Goal: Use online tool/utility: Utilize a website feature to perform a specific function

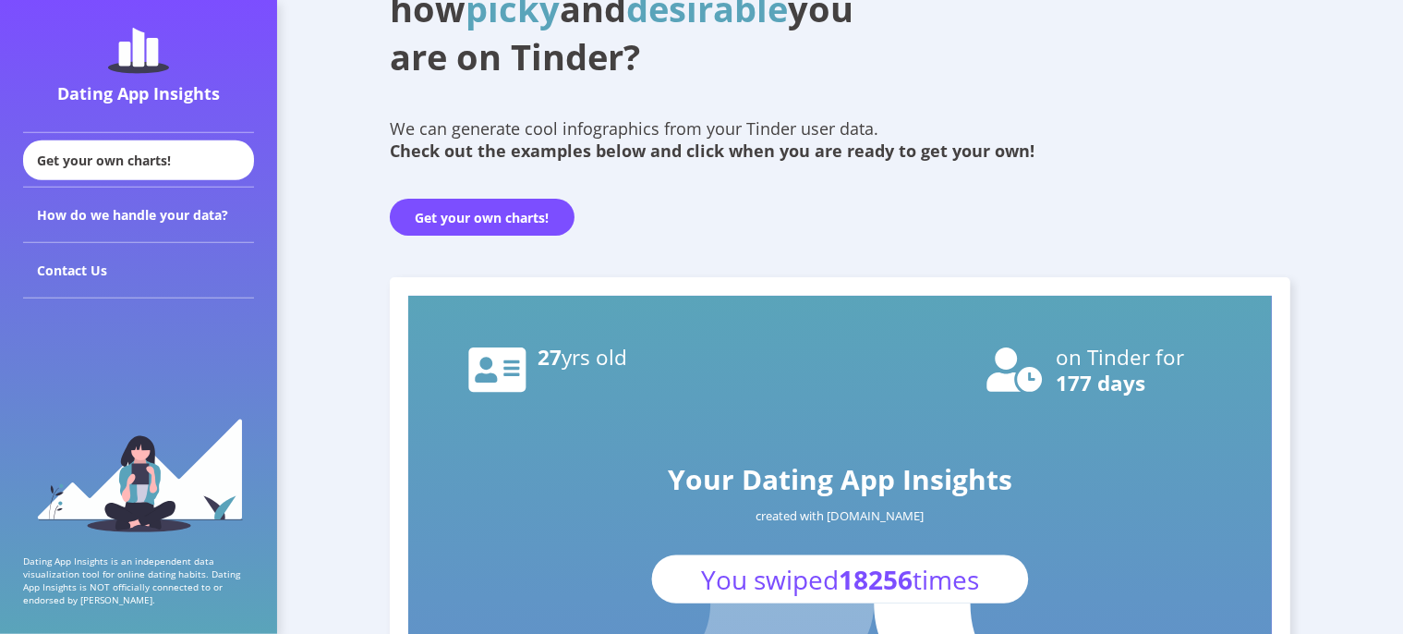
scroll to position [146, 0]
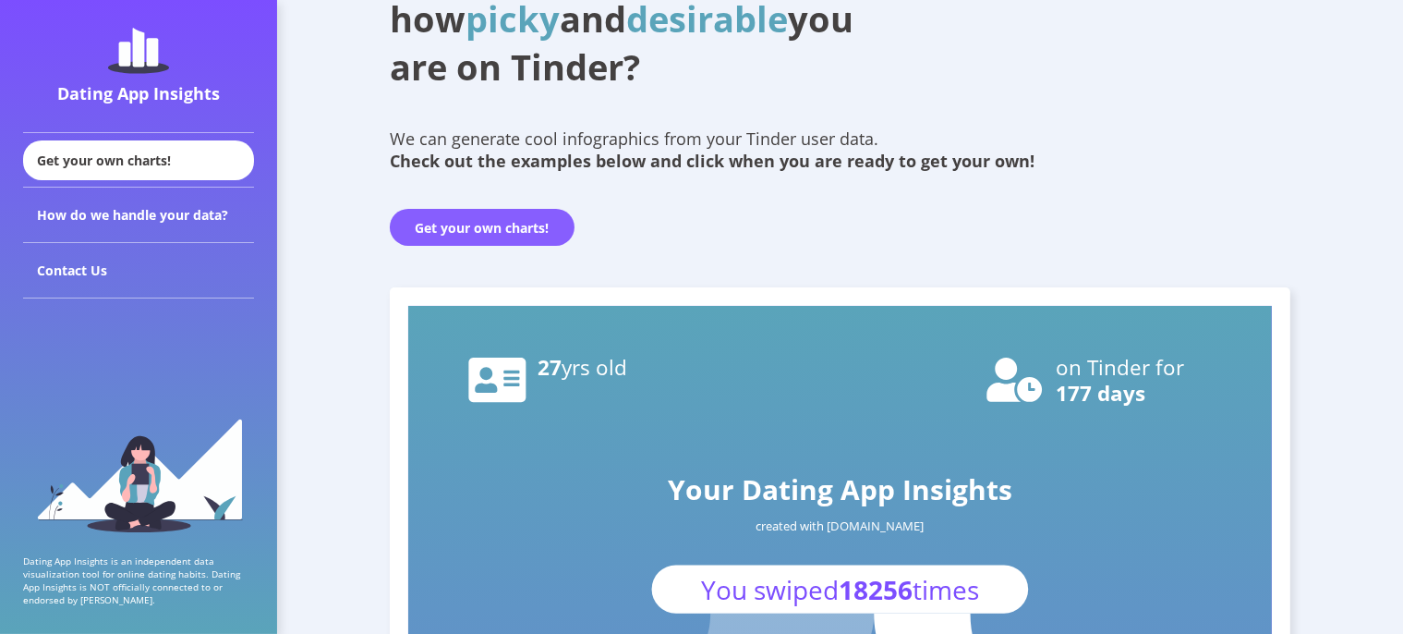
click at [445, 235] on button "Get your own charts!" at bounding box center [482, 227] width 185 height 37
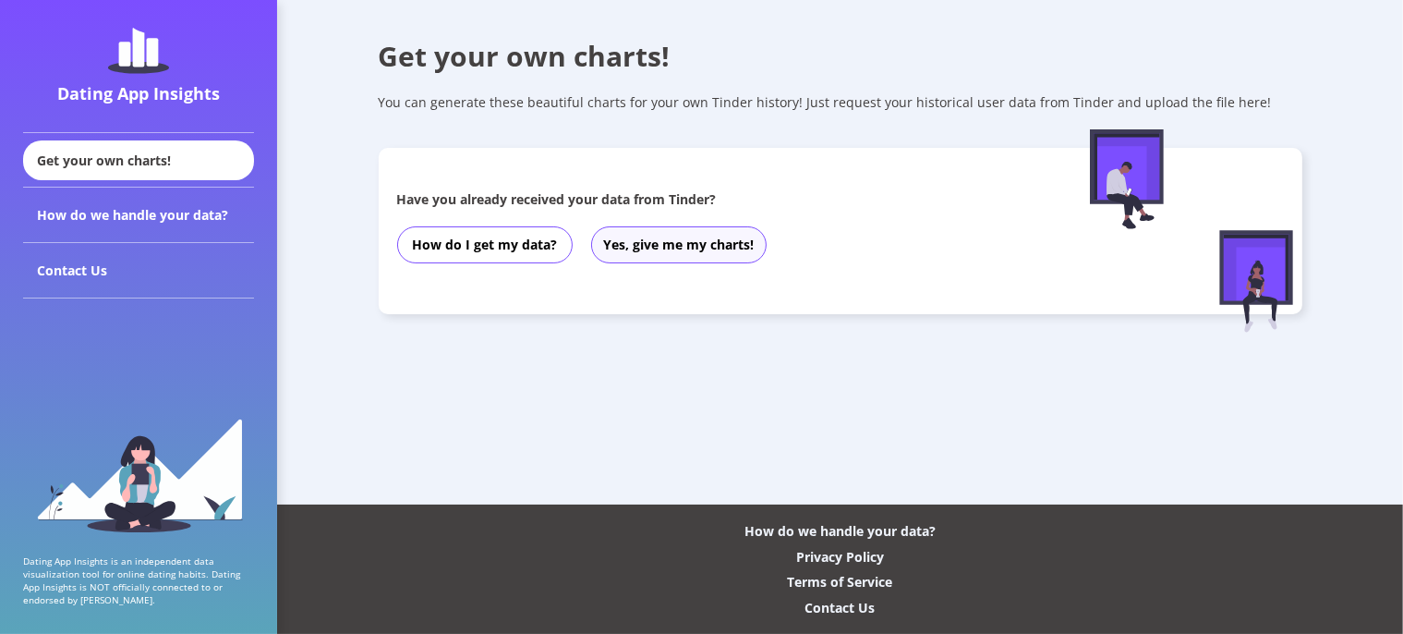
click at [656, 251] on button "Yes, give me my charts!" at bounding box center [678, 244] width 175 height 37
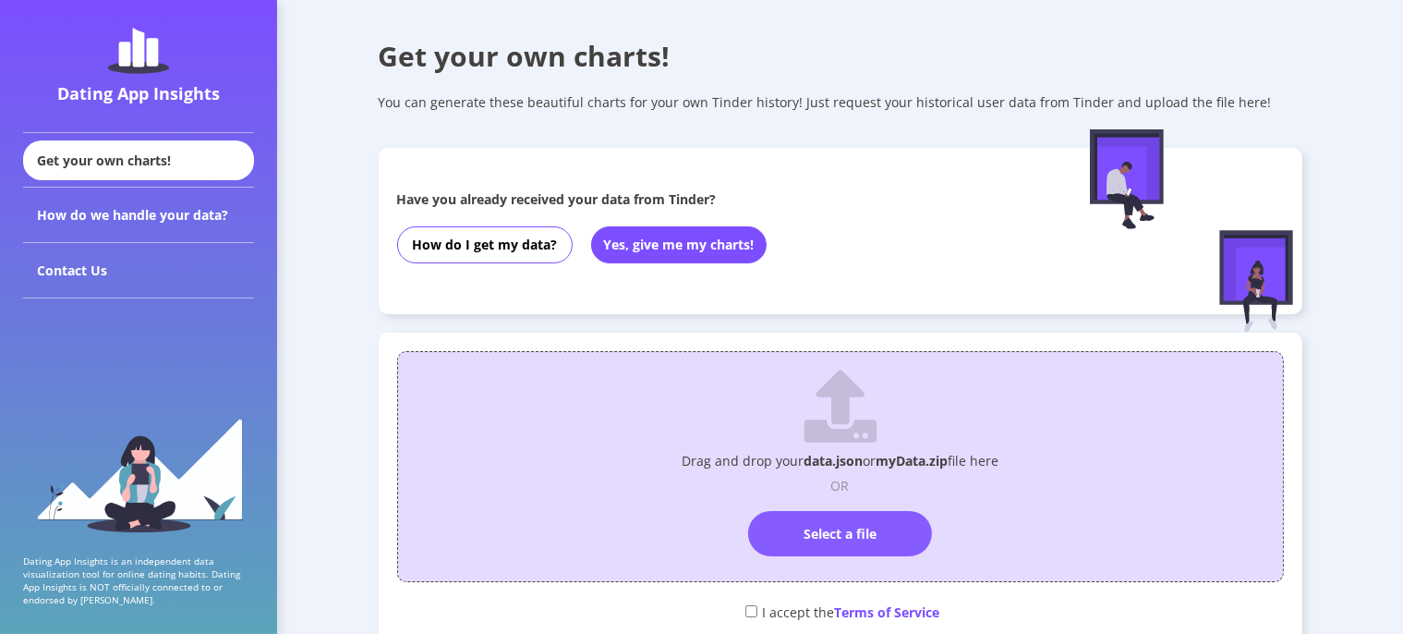
click at [808, 542] on label "Select a file" at bounding box center [840, 533] width 184 height 45
click at [841, 502] on input "Select a file" at bounding box center [841, 502] width 0 height 0
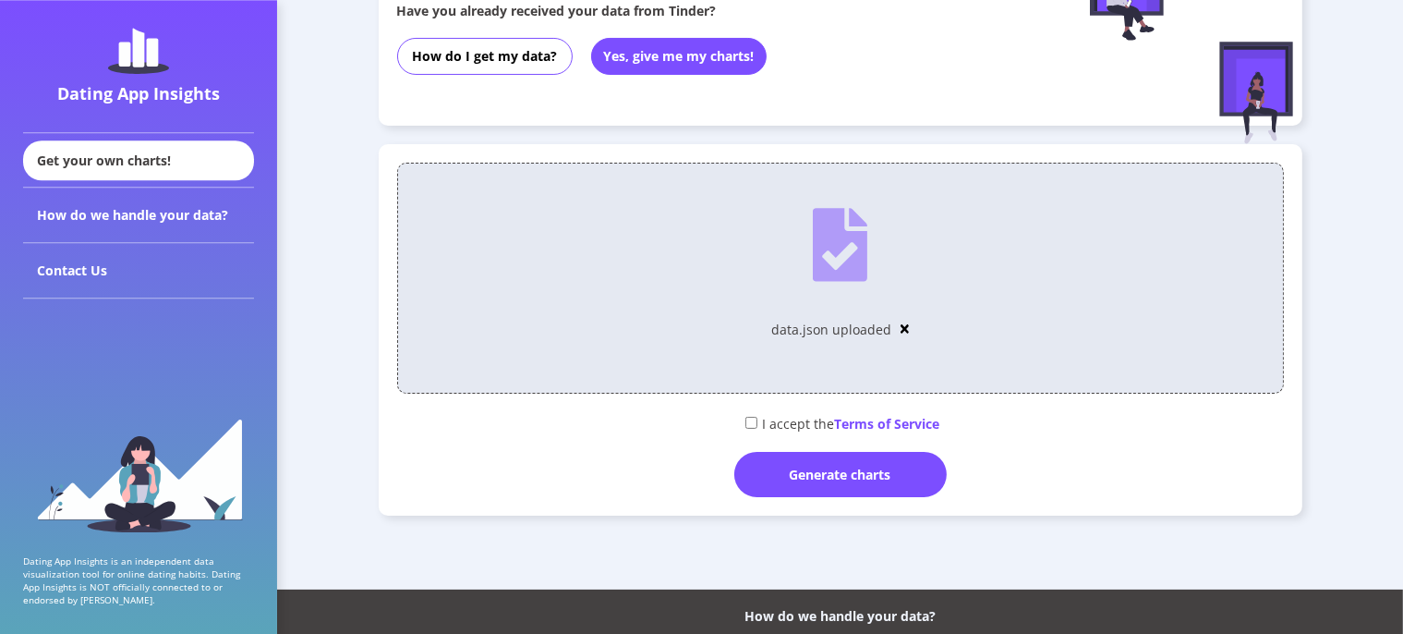
scroll to position [195, 0]
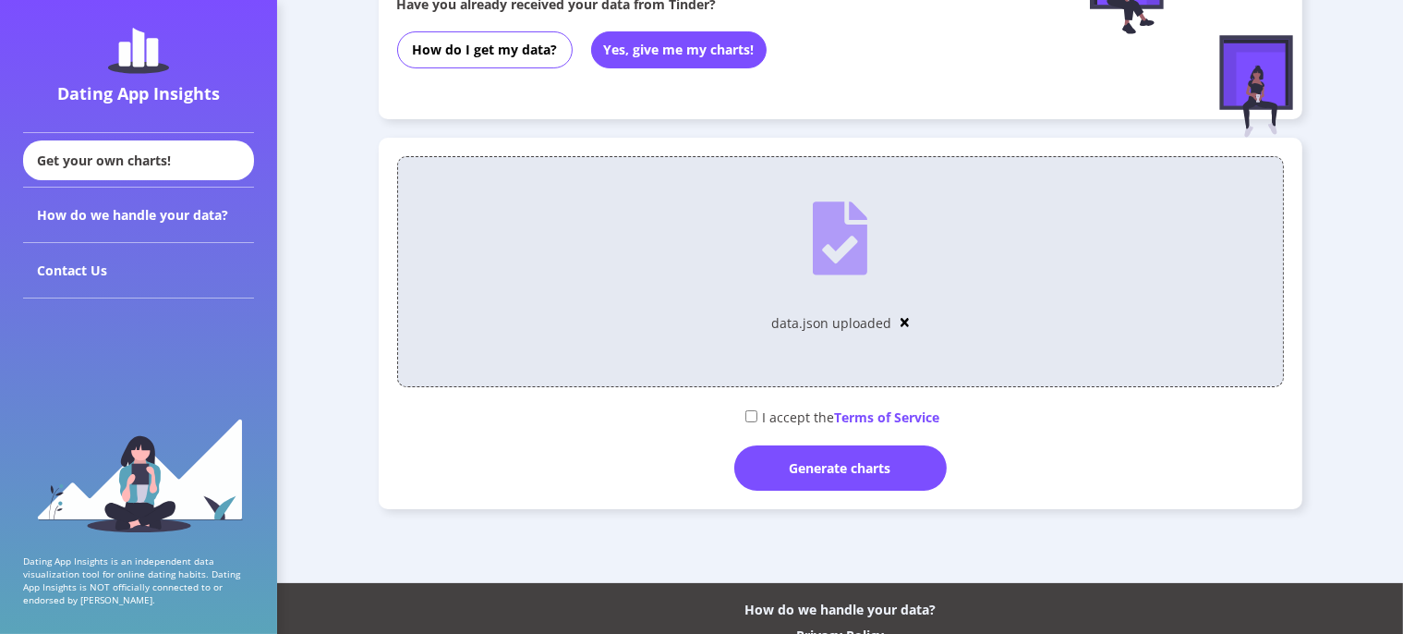
click at [746, 417] on input "checkbox" at bounding box center [751, 416] width 12 height 12
checkbox input "true"
click at [841, 467] on div "Generate charts" at bounding box center [840, 467] width 212 height 45
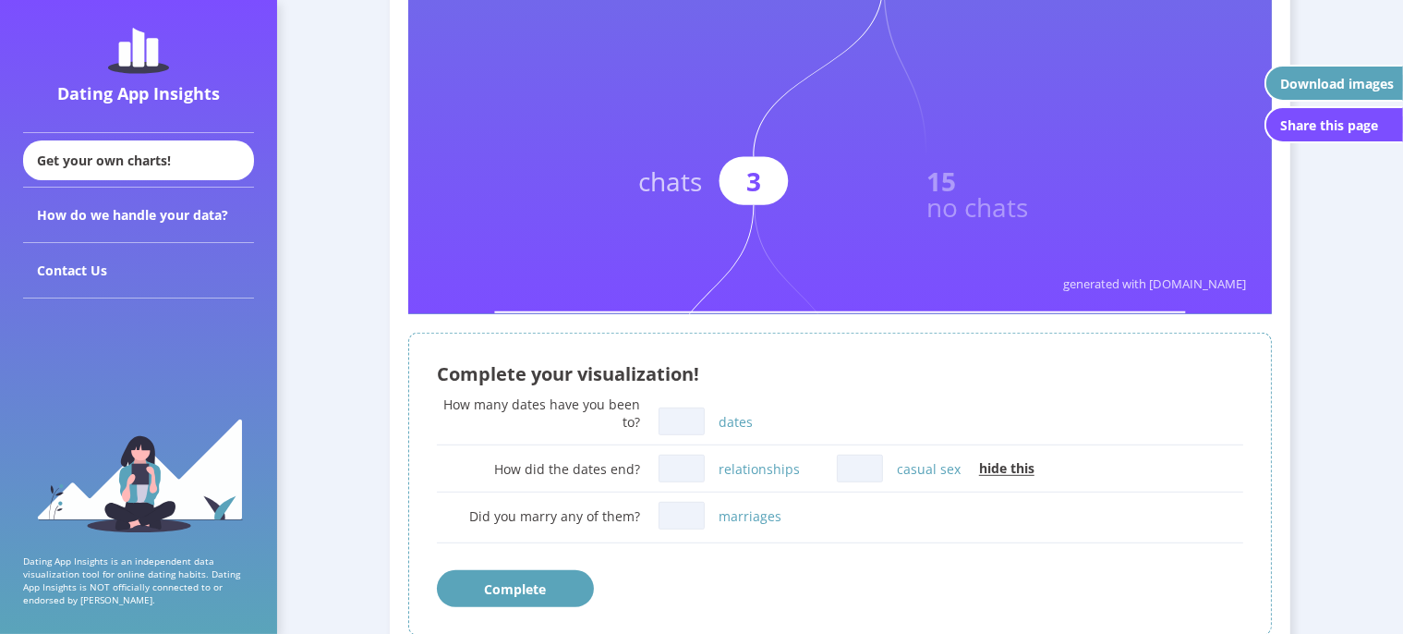
scroll to position [926, 0]
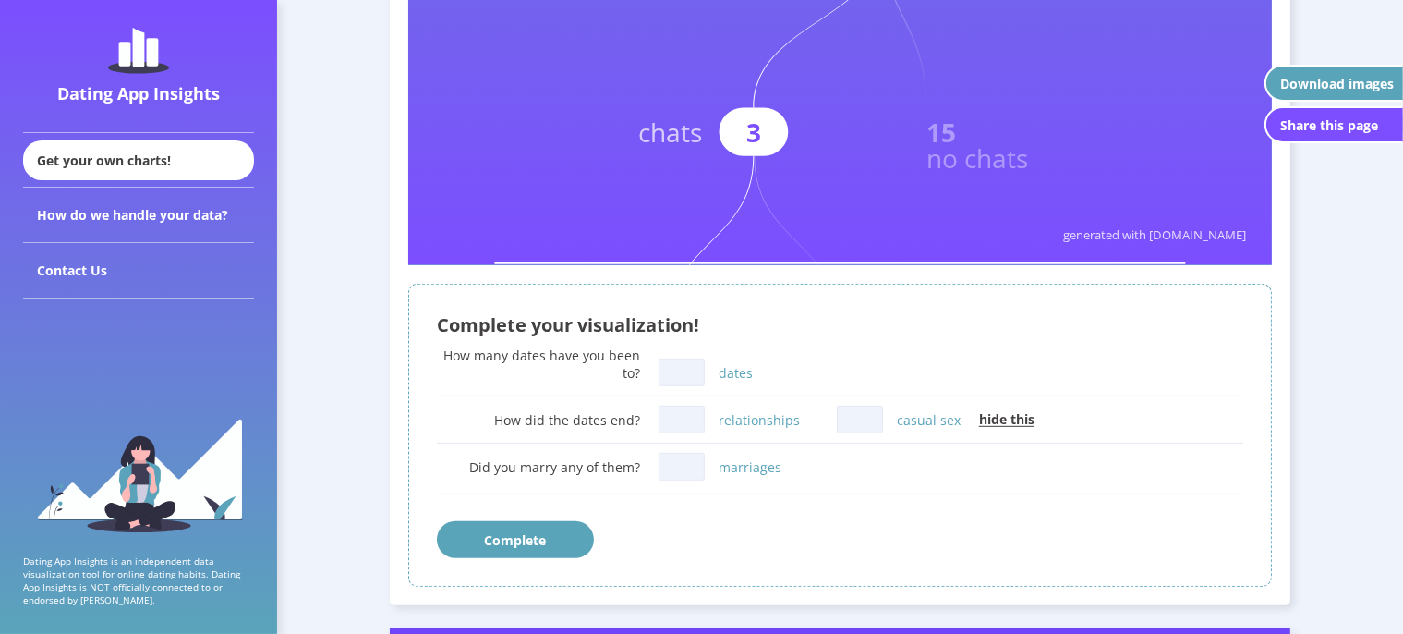
click at [678, 383] on input "dates" at bounding box center [682, 372] width 46 height 28
type input "0"
click at [688, 425] on input "relationships" at bounding box center [682, 419] width 46 height 28
type input "0"
click at [676, 467] on input "marriages" at bounding box center [682, 467] width 46 height 28
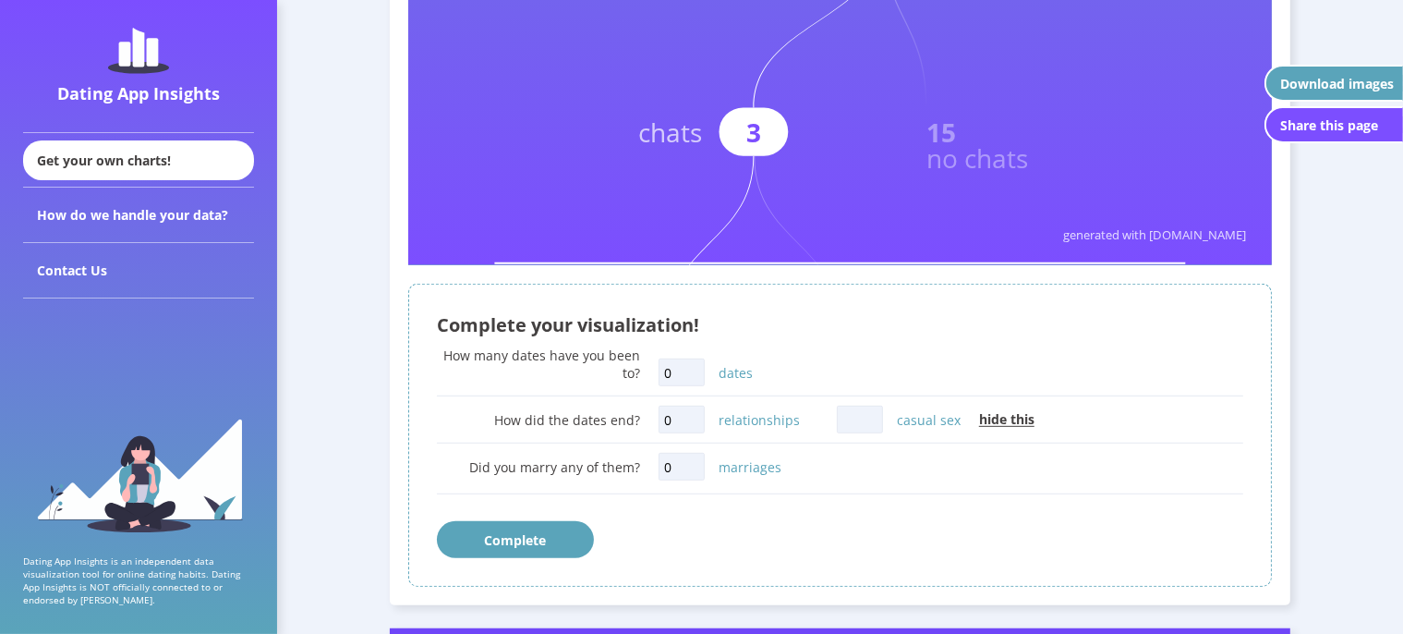
type input "0"
click at [854, 418] on input "casual sex" at bounding box center [860, 419] width 46 height 28
type input "0"
click at [549, 538] on button "Complete" at bounding box center [515, 539] width 157 height 37
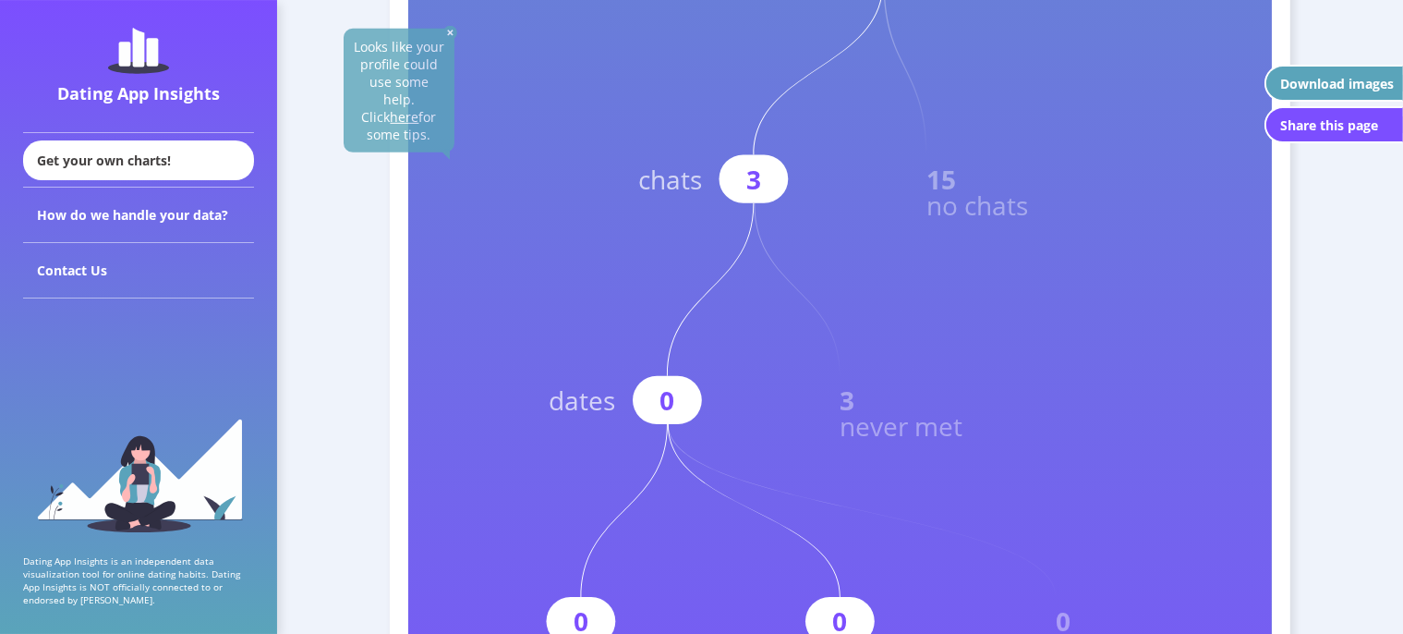
scroll to position [830, 0]
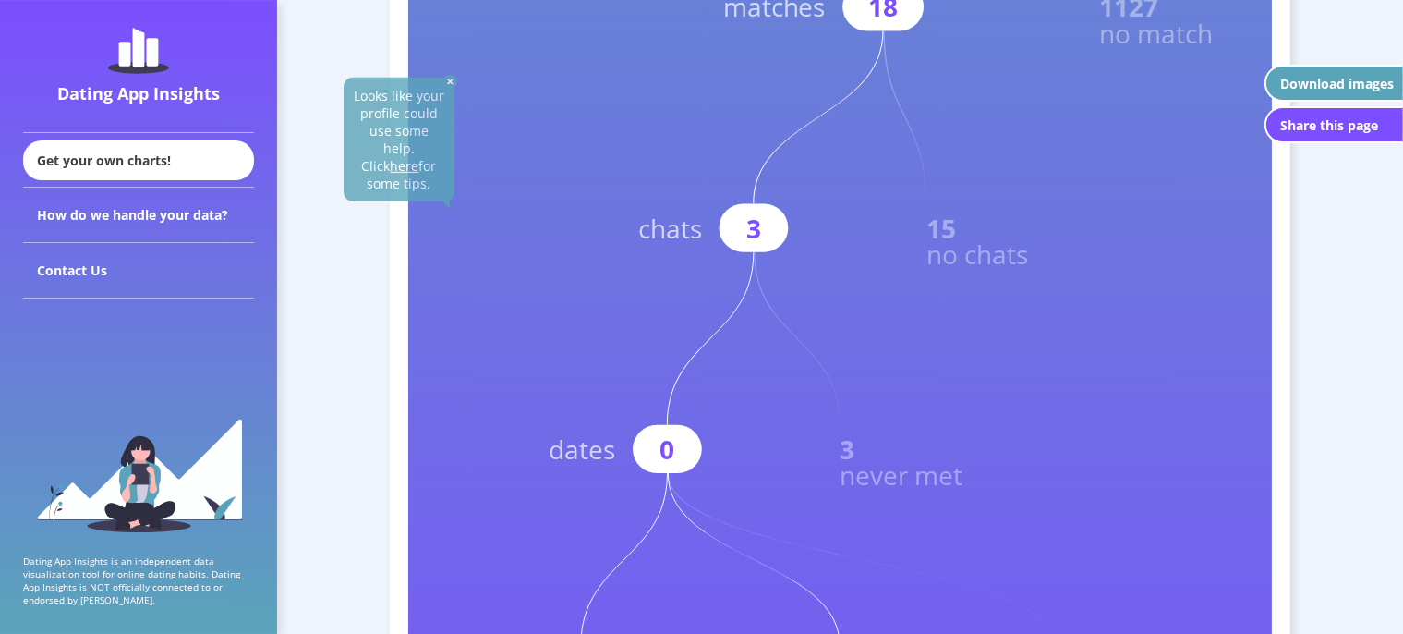
click at [447, 80] on img at bounding box center [450, 82] width 14 height 14
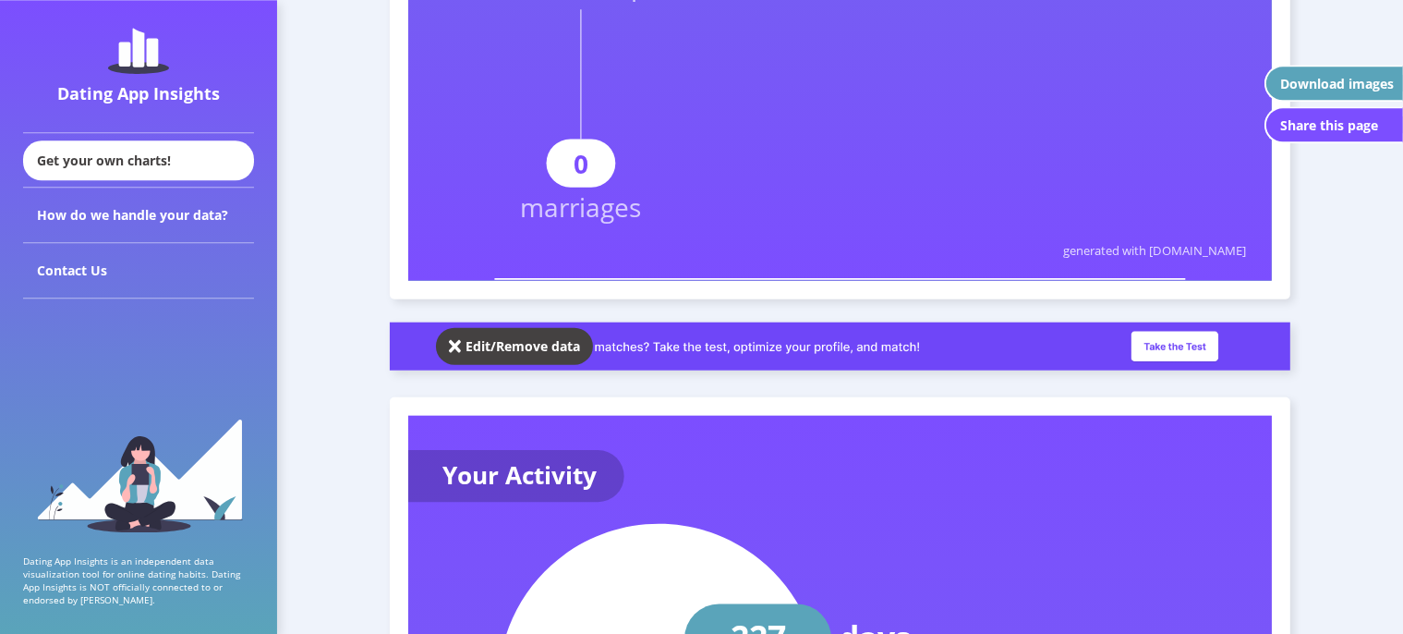
scroll to position [1562, 0]
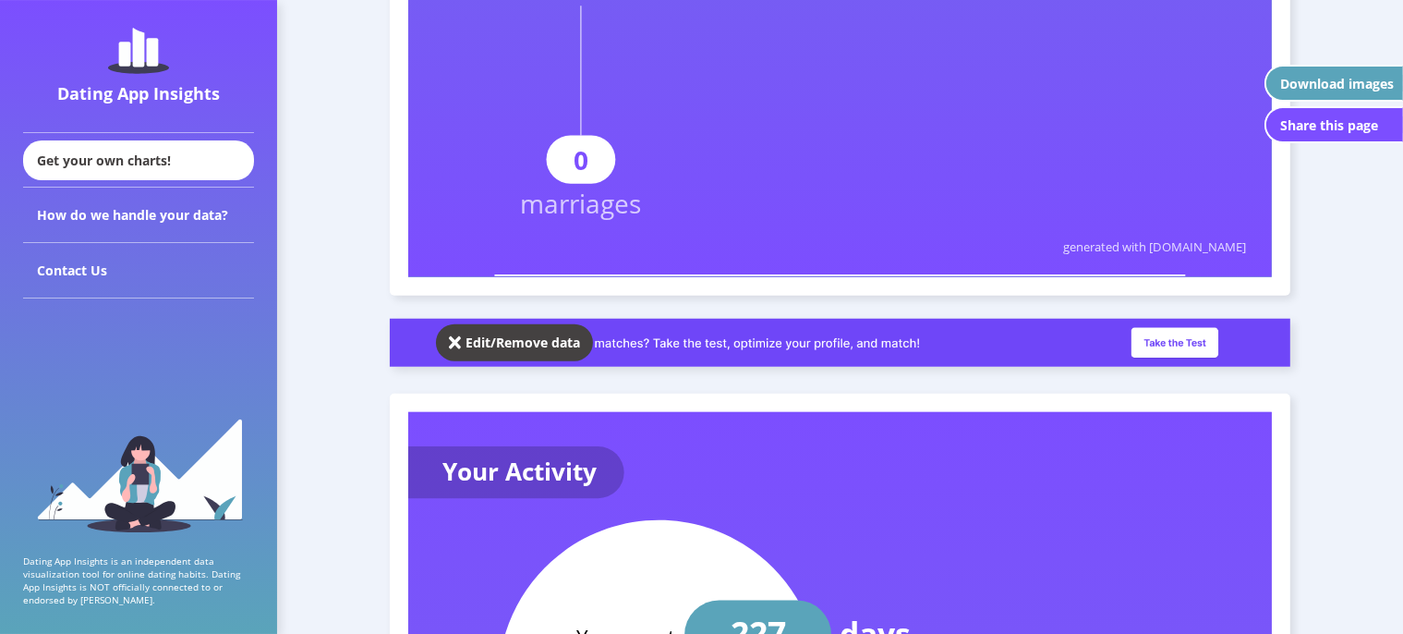
click at [452, 339] on img at bounding box center [455, 342] width 13 height 18
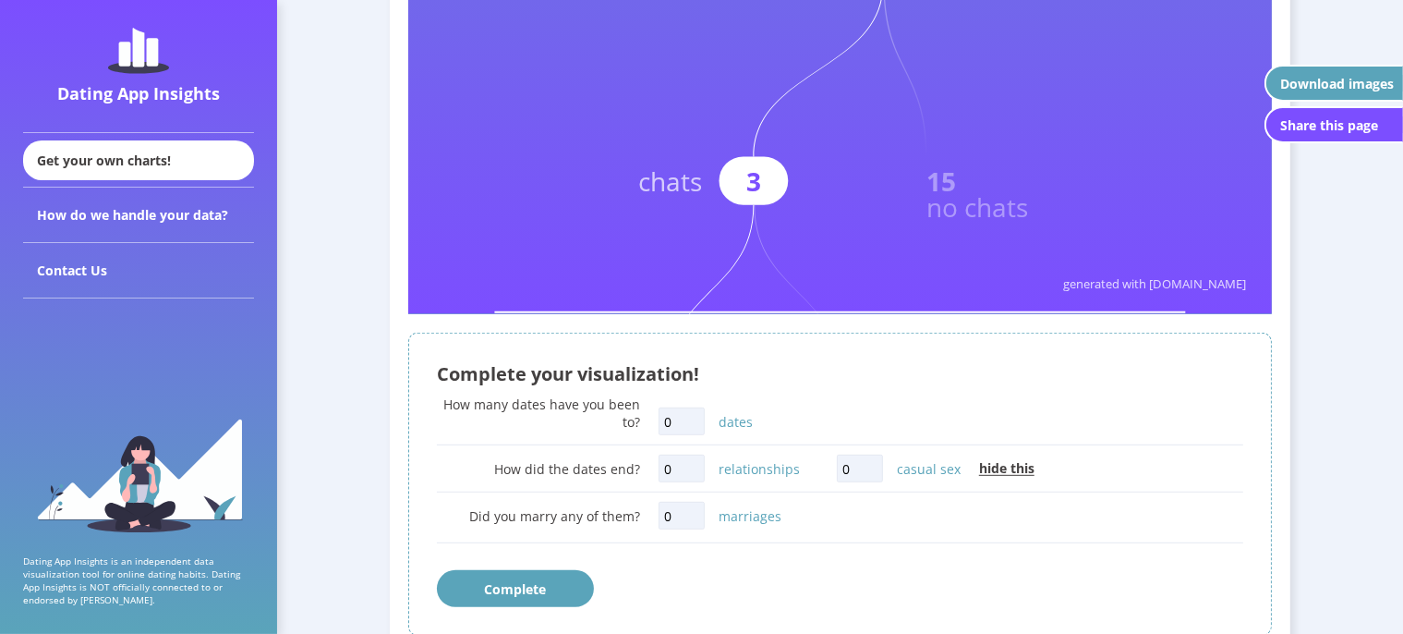
scroll to position [926, 0]
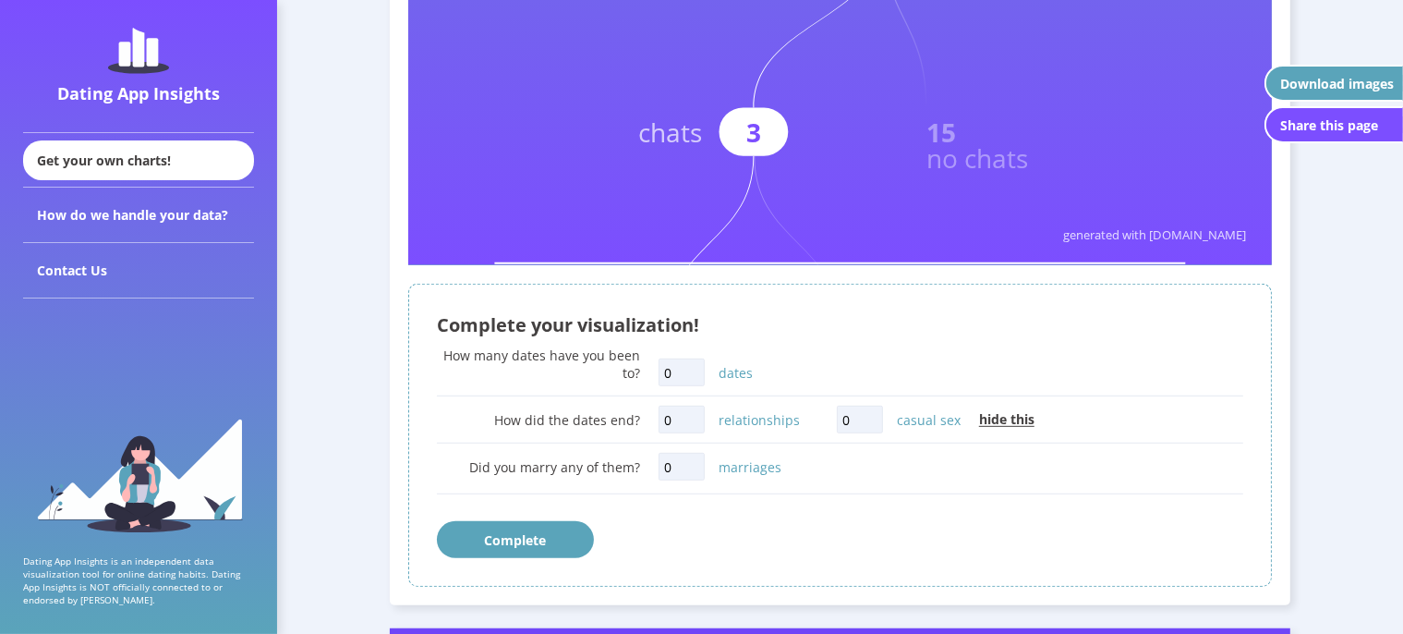
click at [497, 549] on button "Complete" at bounding box center [515, 539] width 157 height 37
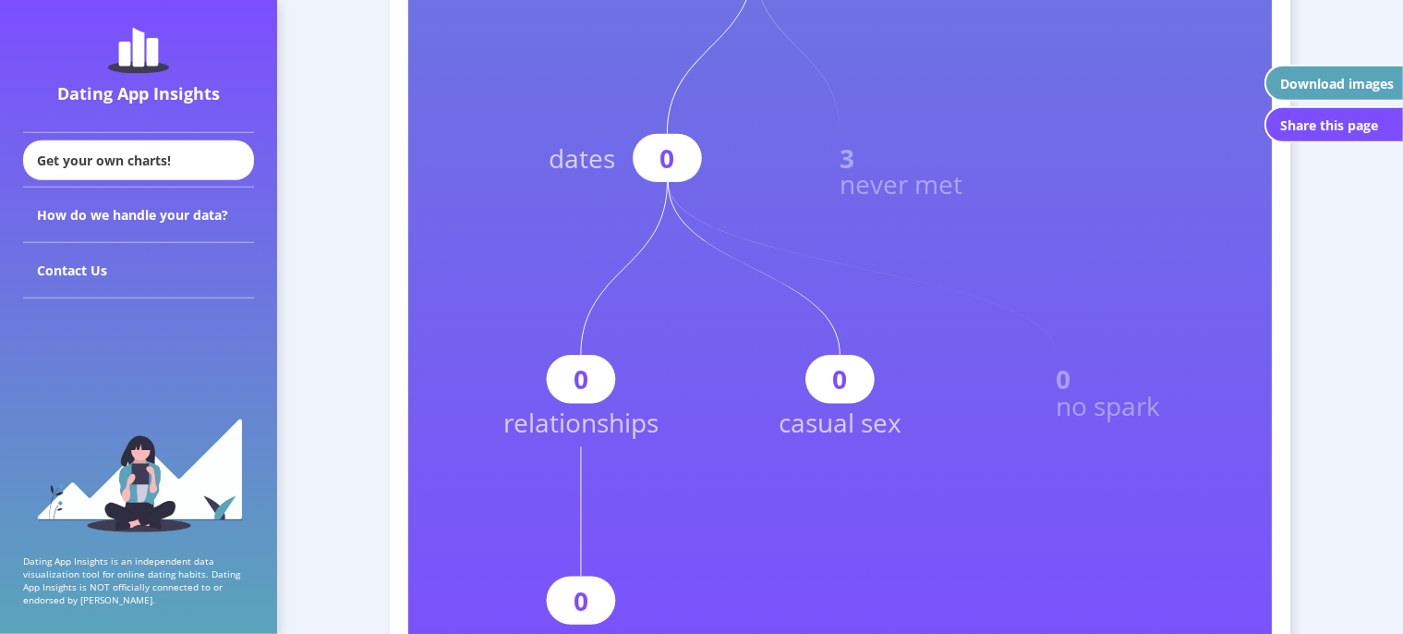
scroll to position [1123, 0]
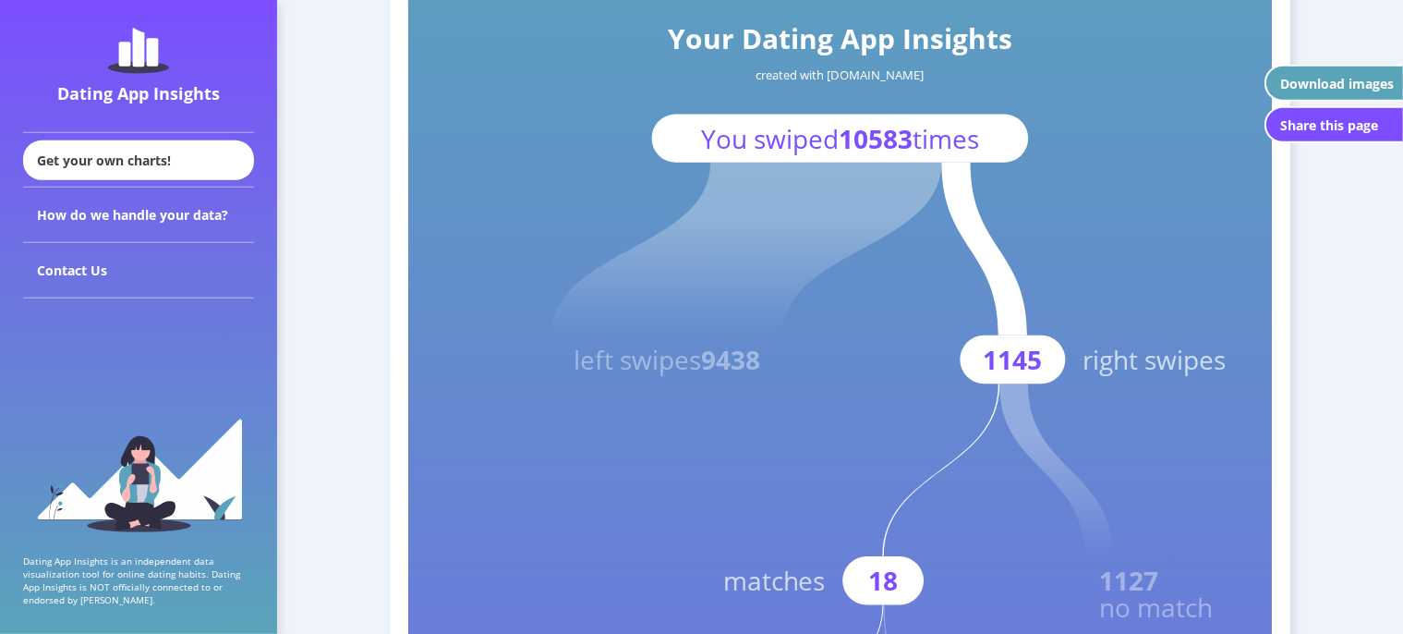
scroll to position [245, 0]
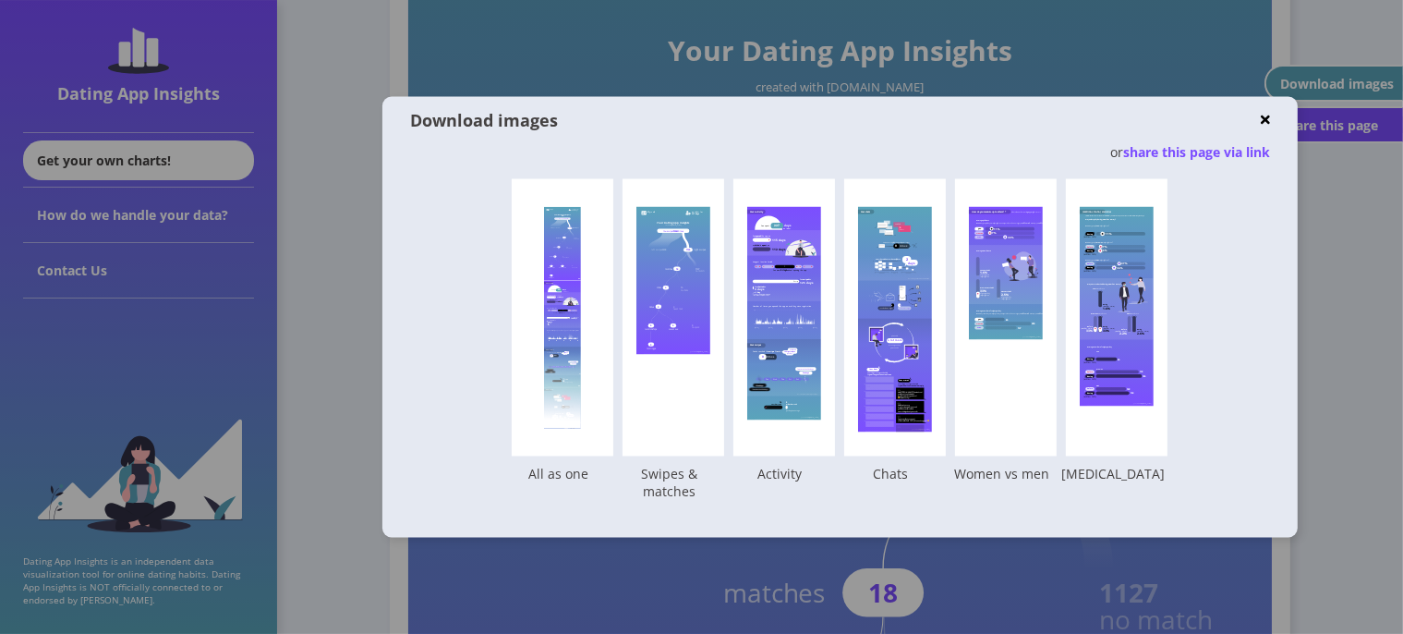
click at [339, 246] on div at bounding box center [701, 317] width 1403 height 634
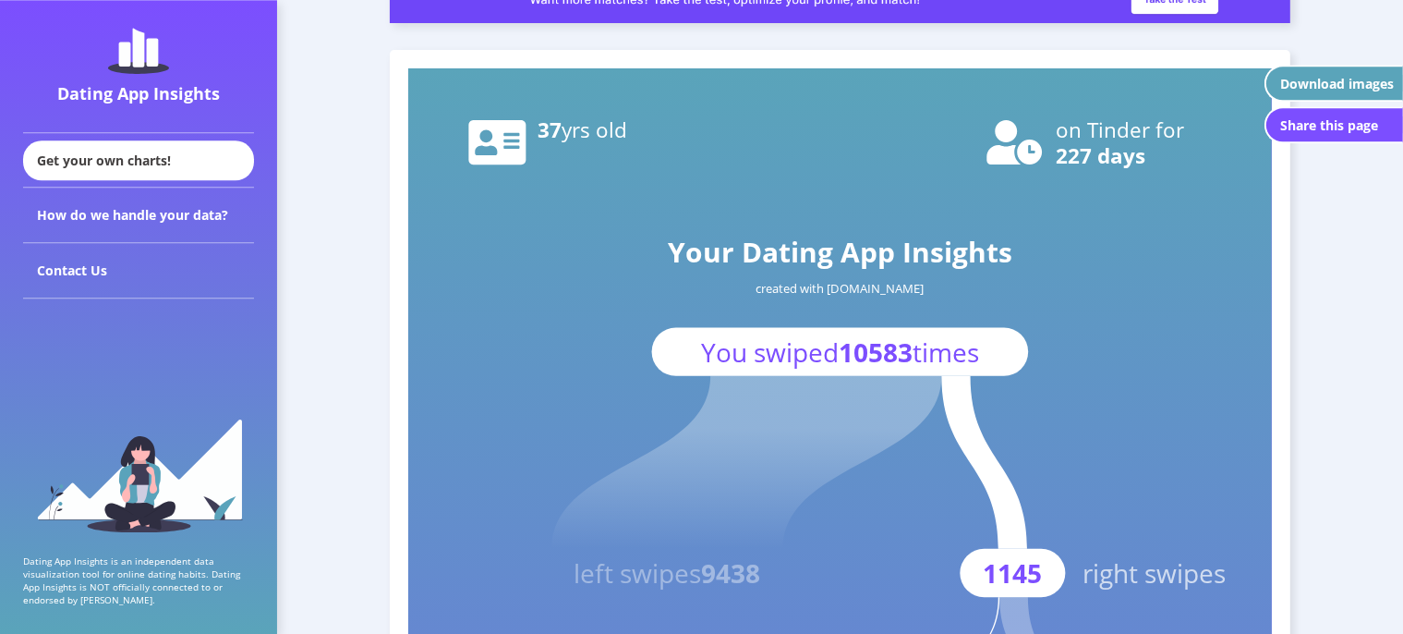
scroll to position [0, 0]
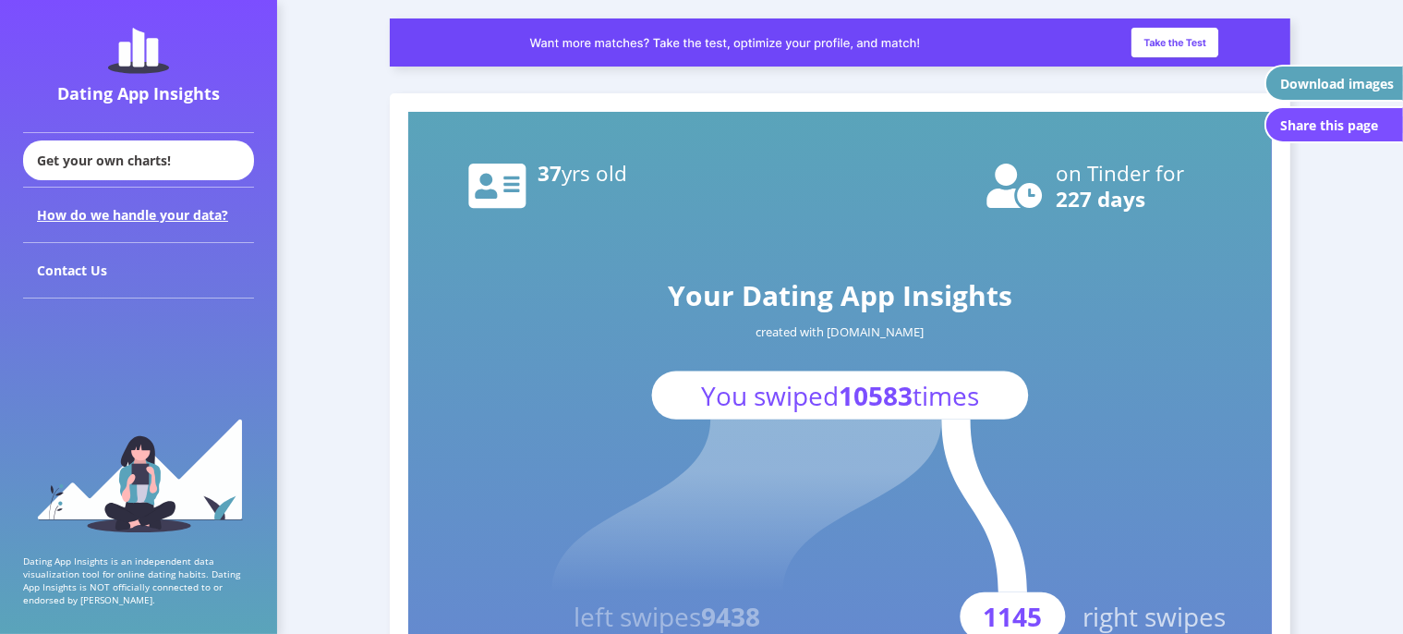
click at [131, 211] on div "How do we handle your data?" at bounding box center [138, 215] width 231 height 55
